Goal: Information Seeking & Learning: Understand process/instructions

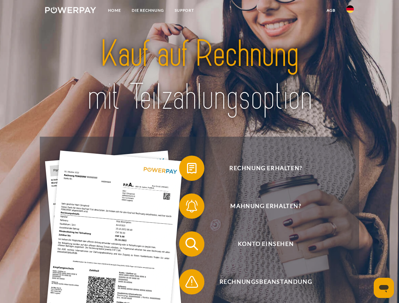
click at [70, 11] on img at bounding box center [70, 10] width 51 height 6
click at [350, 11] on img at bounding box center [350, 9] width 8 height 8
click at [330, 10] on link "agb" at bounding box center [331, 10] width 20 height 11
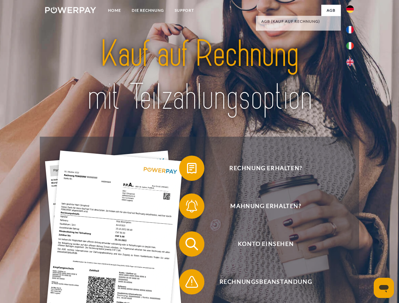
click at [187, 169] on span at bounding box center [182, 168] width 32 height 32
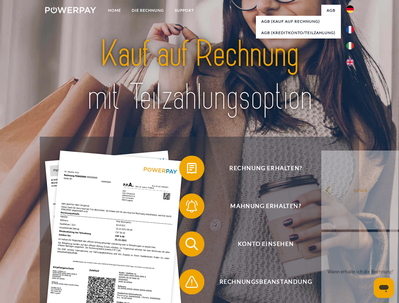
click at [187, 207] on span at bounding box center [182, 206] width 32 height 32
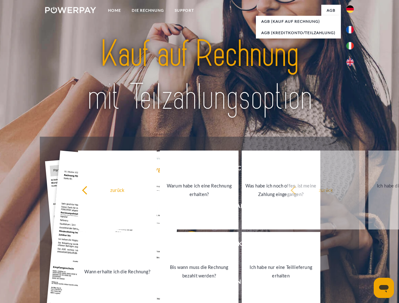
click at [187, 245] on link "Bis wann muss die Rechnung bezahlt werden?" at bounding box center [199, 271] width 79 height 79
click at [241, 283] on link "Ich habe nur eine Teillieferung erhalten" at bounding box center [280, 271] width 79 height 79
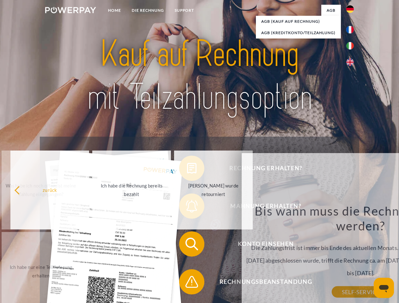
click at [383, 288] on icon "Messaging-Fenster öffnen" at bounding box center [383, 289] width 9 height 8
